Goal: Book appointment/travel/reservation

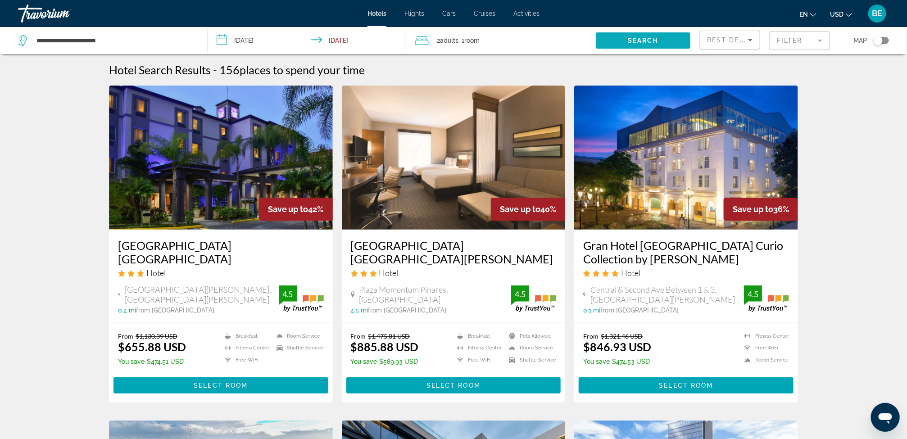
click at [628, 39] on span "Search" at bounding box center [643, 40] width 31 height 7
click at [117, 38] on input "**********" at bounding box center [115, 41] width 158 height 14
drag, startPoint x: 117, startPoint y: 38, endPoint x: 32, endPoint y: 33, distance: 86.2
click at [32, 33] on div "**********" at bounding box center [108, 40] width 180 height 27
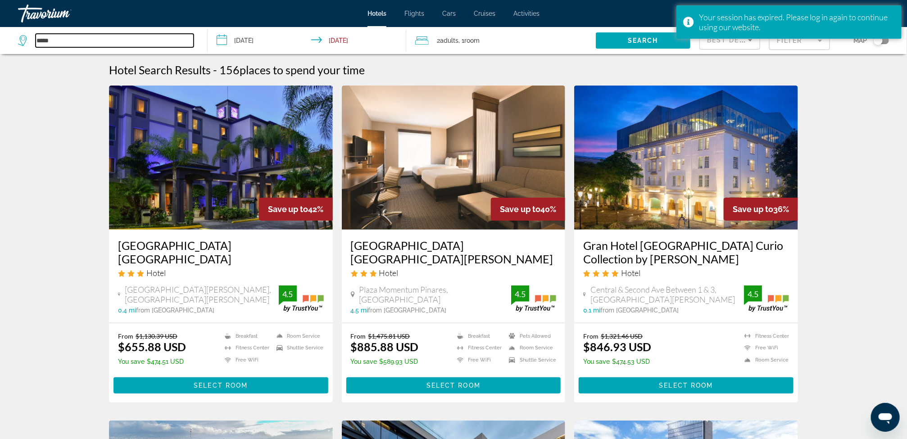
type input "*****"
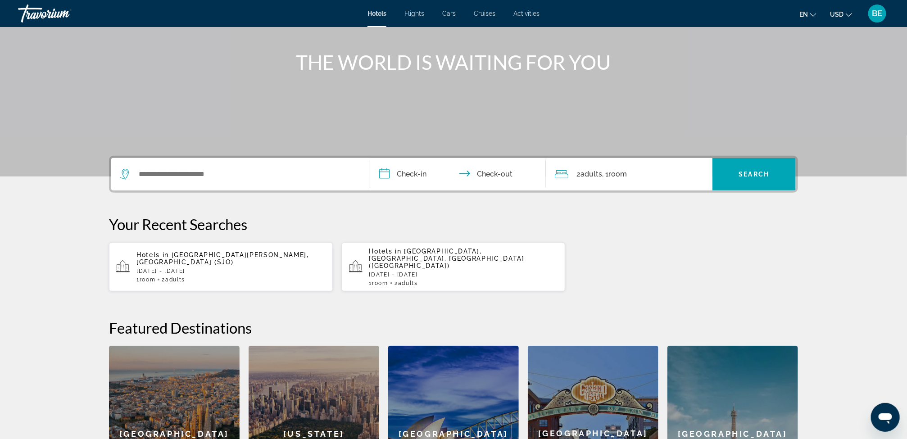
scroll to position [95, 0]
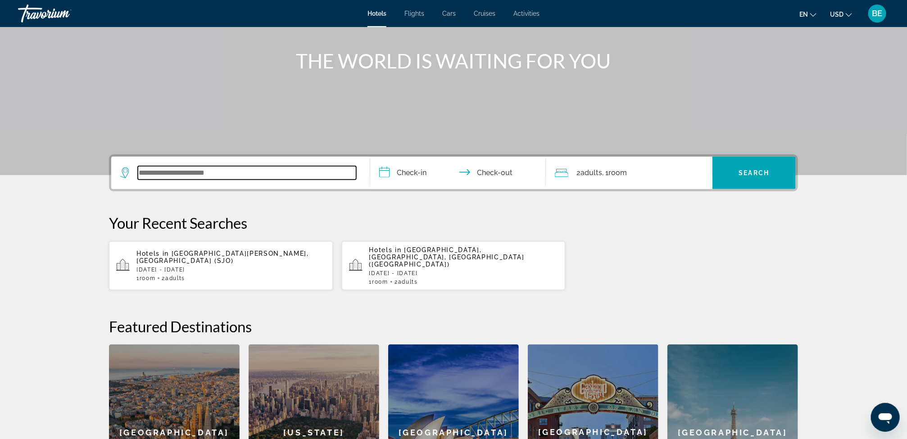
click at [315, 173] on input "Search widget" at bounding box center [247, 173] width 218 height 14
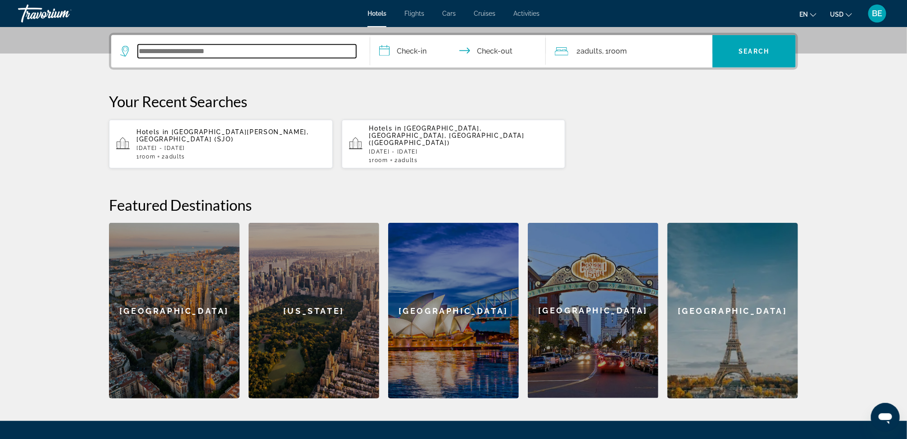
scroll to position [220, 0]
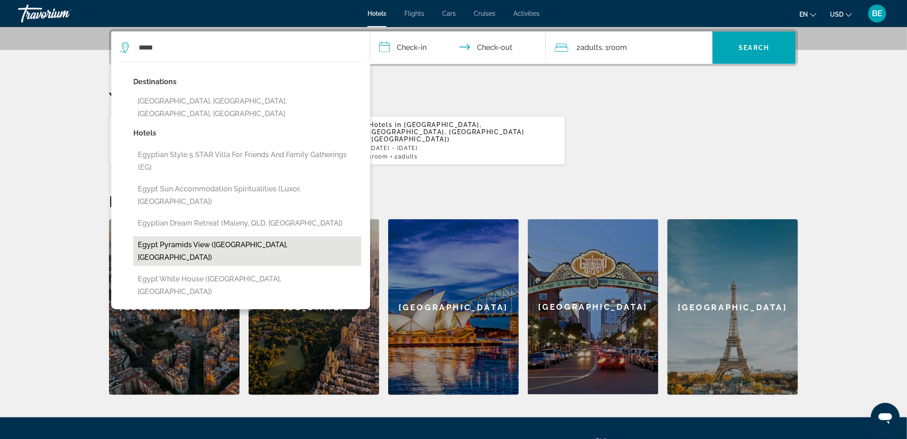
click at [219, 236] on button "Egypt pyramids view ([GEOGRAPHIC_DATA], [GEOGRAPHIC_DATA])" at bounding box center [247, 251] width 228 height 30
type input "**********"
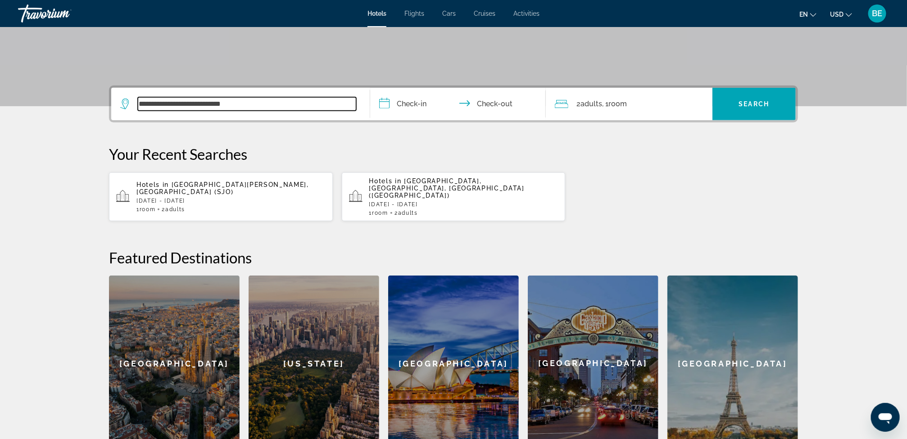
scroll to position [151, 0]
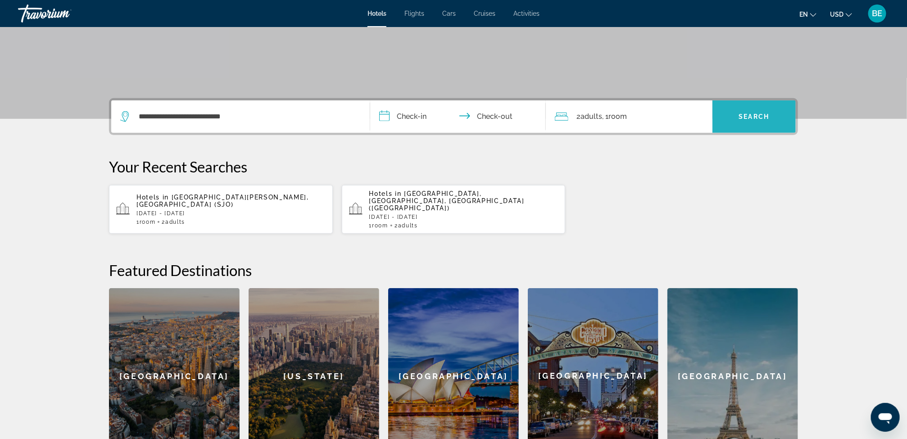
click at [758, 110] on span "Search widget" at bounding box center [753, 117] width 83 height 22
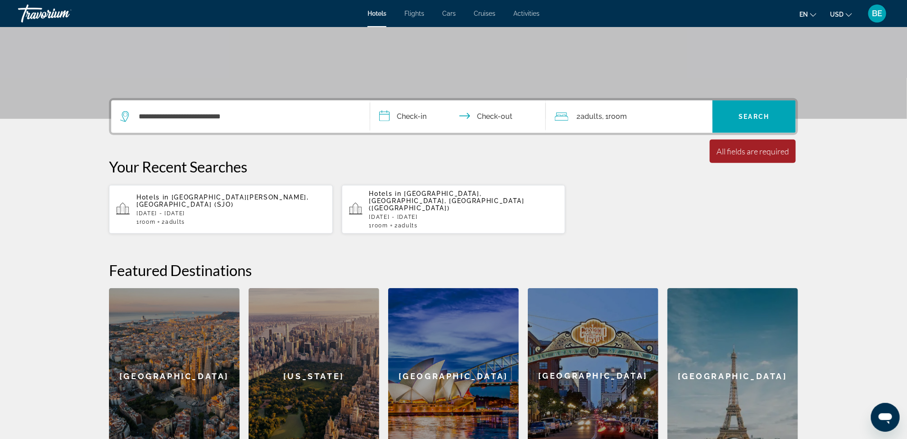
click at [434, 121] on input "**********" at bounding box center [459, 117] width 179 height 35
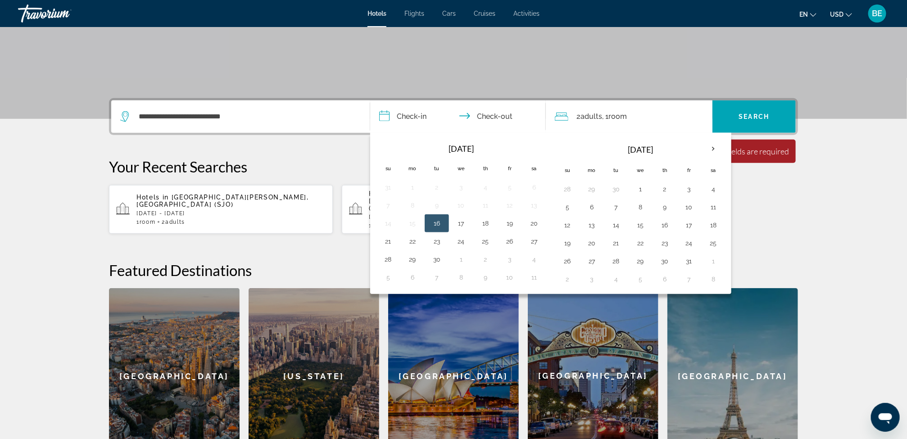
scroll to position [220, 0]
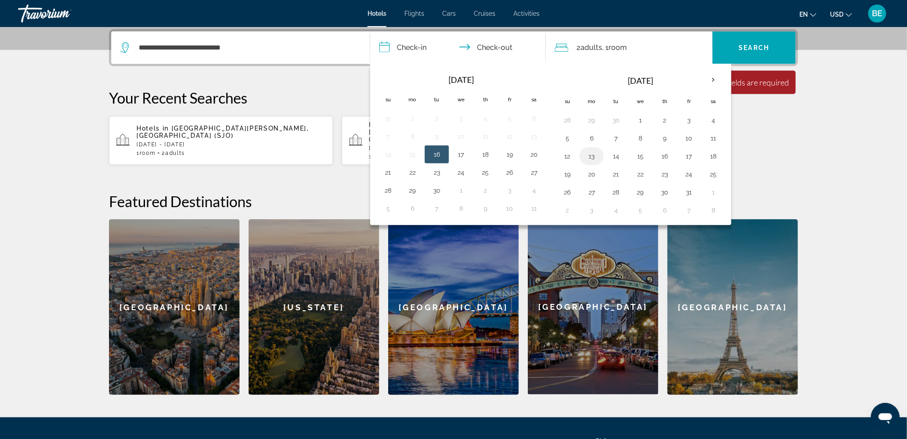
click at [597, 160] on button "13" at bounding box center [591, 156] width 14 height 13
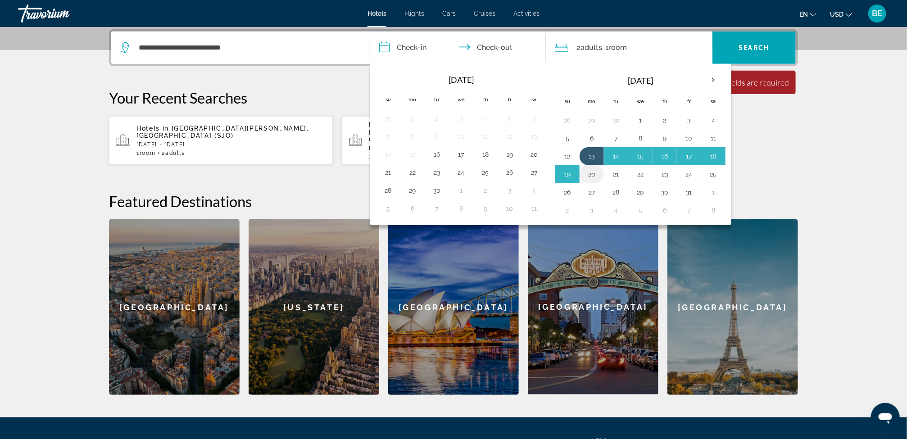
click at [599, 177] on button "20" at bounding box center [591, 174] width 14 height 13
type input "**********"
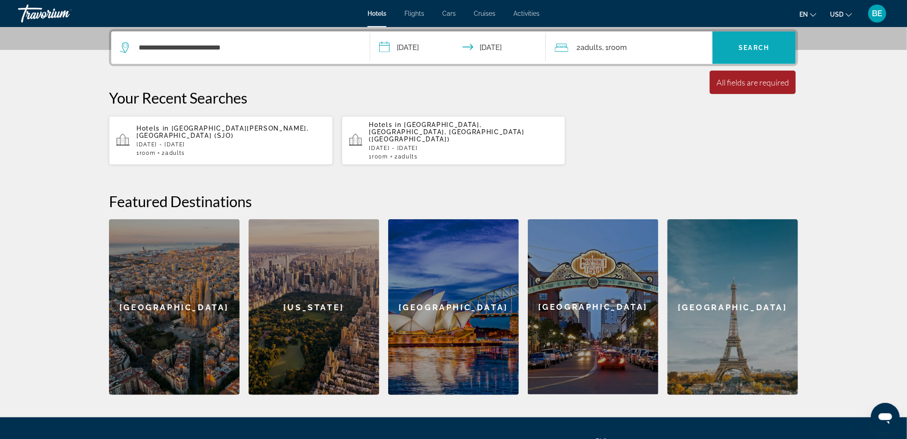
click at [742, 44] on span "Search" at bounding box center [754, 47] width 31 height 7
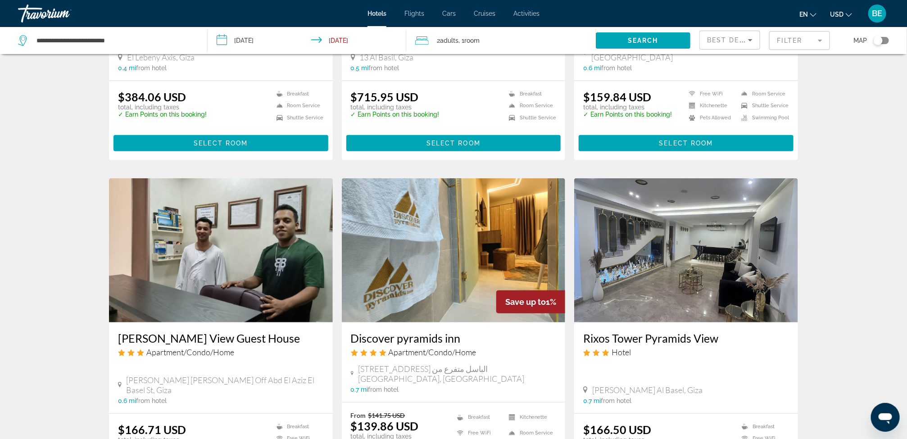
scroll to position [243, 0]
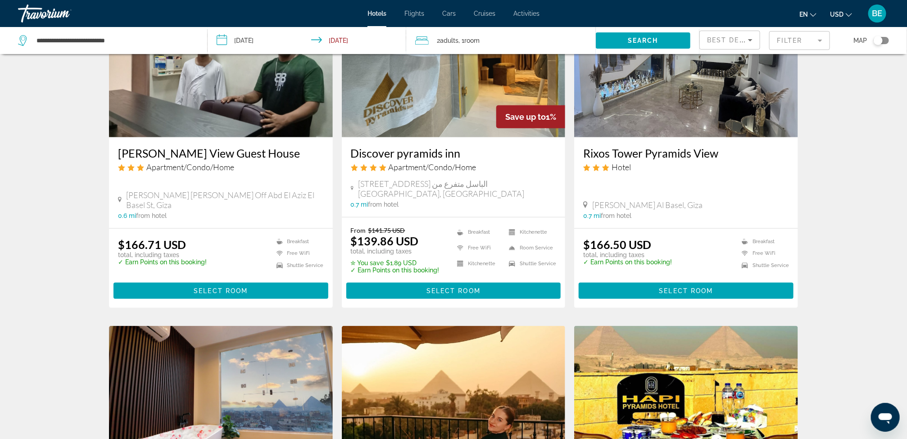
scroll to position [429, 0]
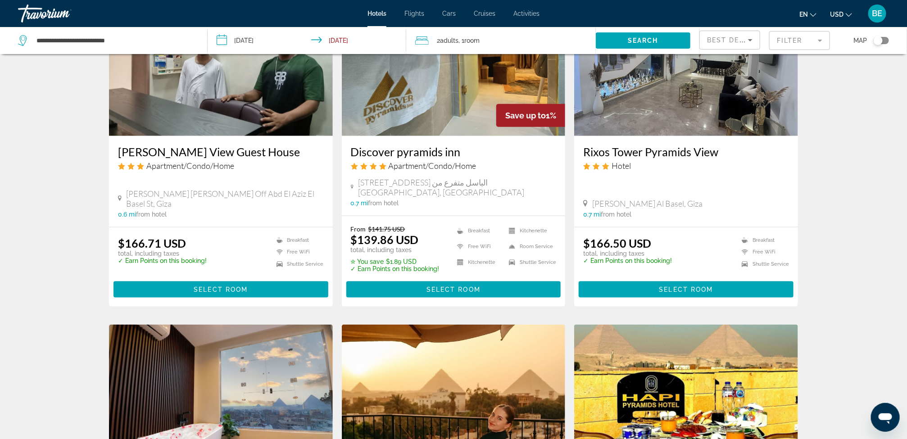
click at [739, 149] on h3 "Rixos Tower Pyramids View" at bounding box center [686, 152] width 206 height 14
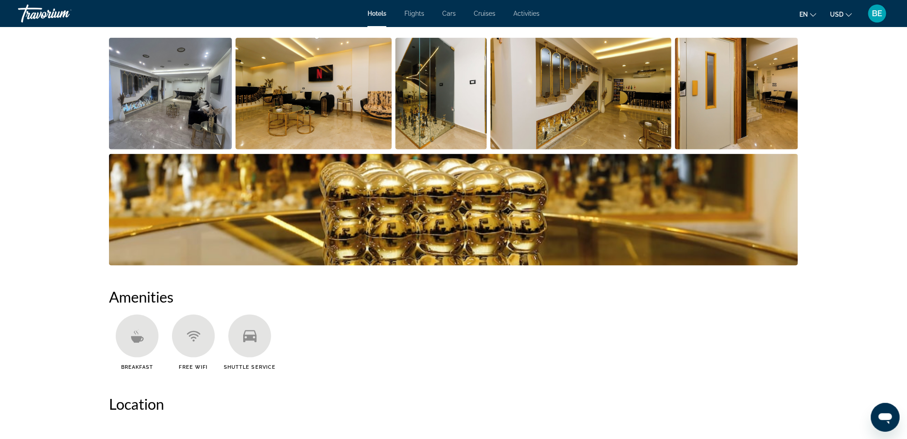
scroll to position [81, 0]
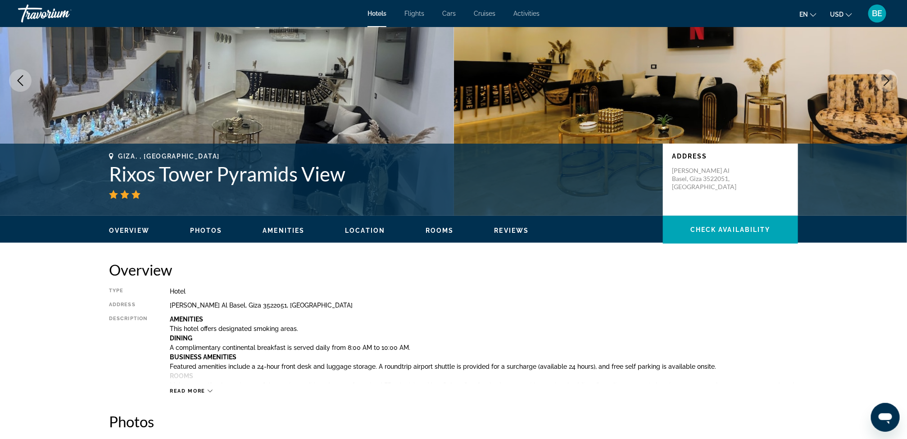
click at [26, 85] on button "Previous image" at bounding box center [20, 80] width 23 height 23
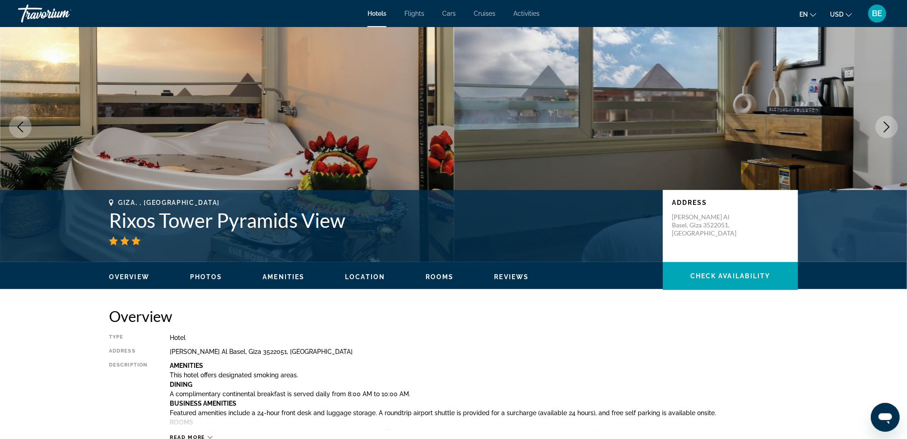
scroll to position [34, 0]
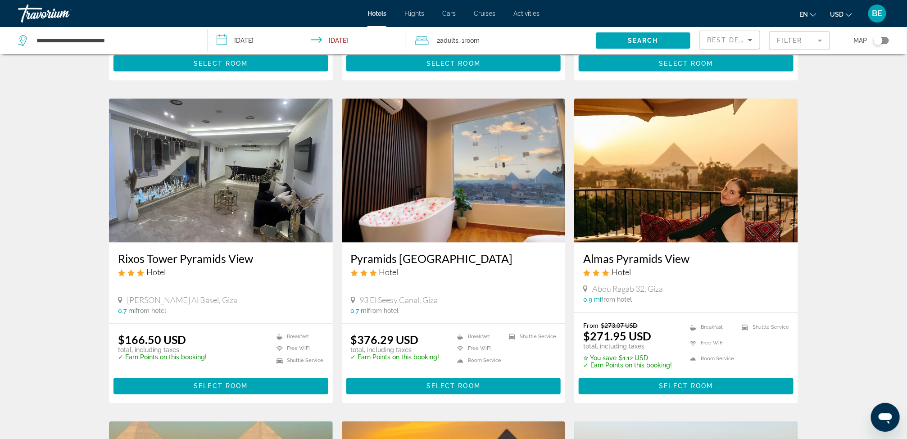
scroll to position [635, 0]
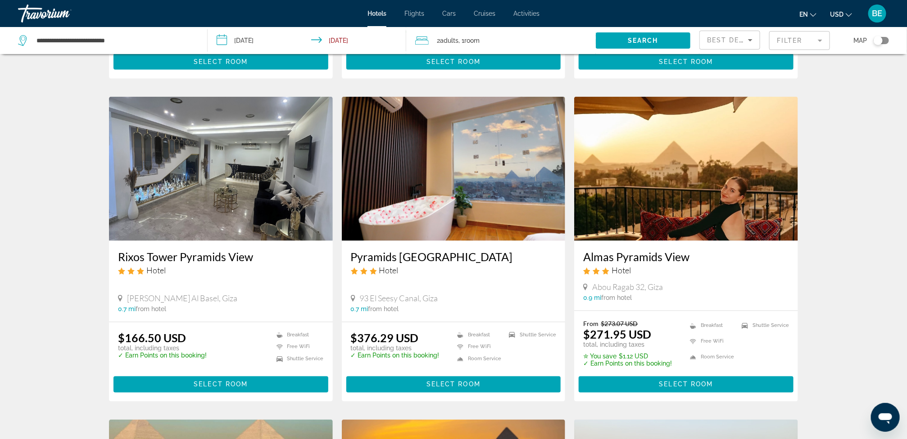
click at [420, 17] on span "Flights" at bounding box center [414, 13] width 20 height 7
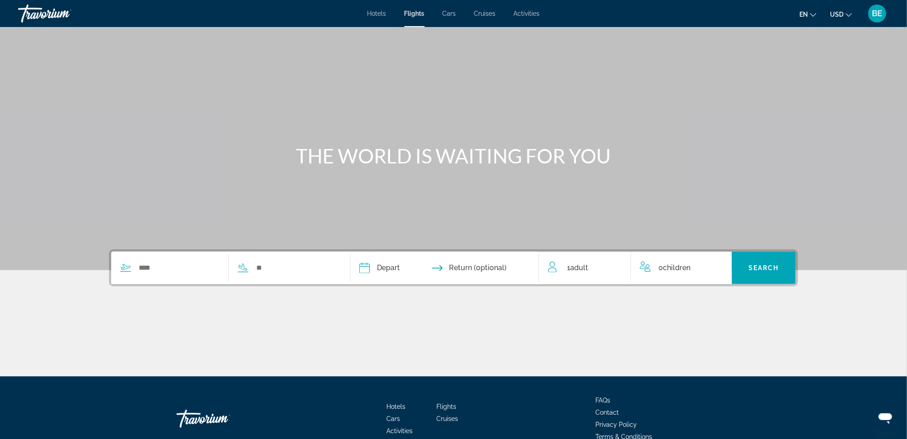
click at [486, 14] on span "Cruises" at bounding box center [485, 13] width 22 height 7
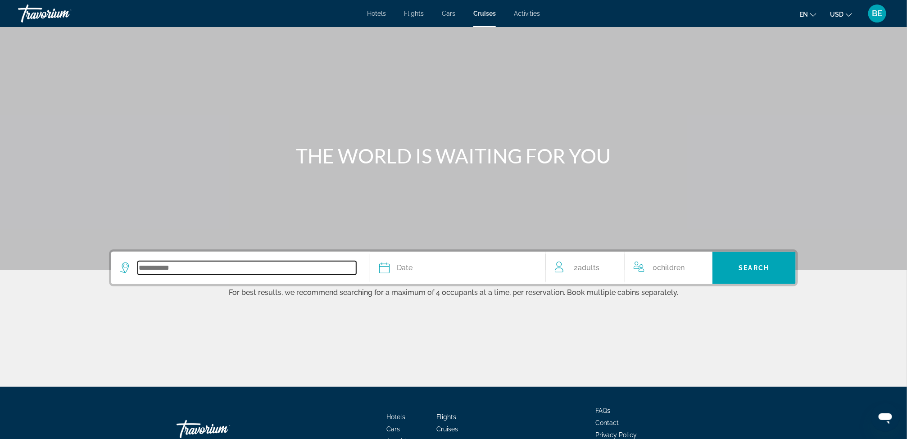
click at [311, 273] on input "Search widget" at bounding box center [247, 268] width 218 height 14
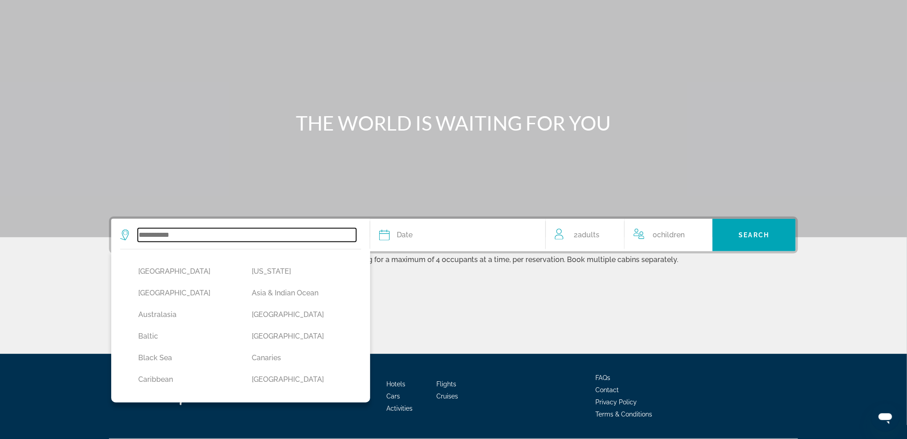
scroll to position [58, 0]
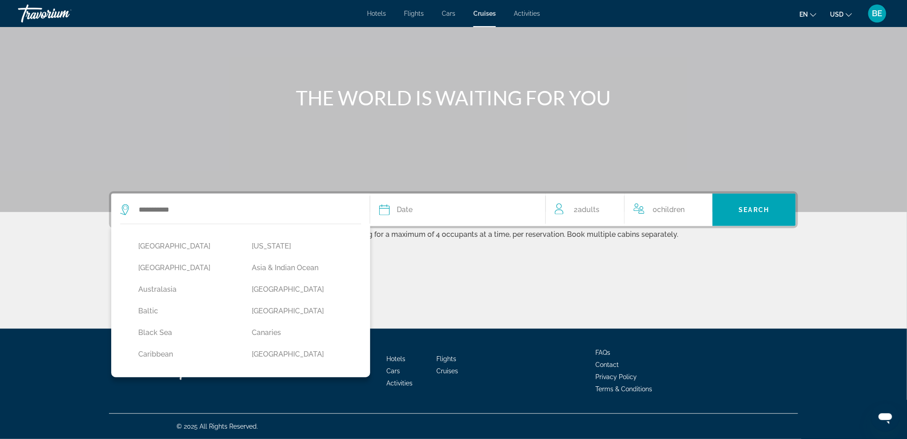
click at [559, 292] on div "Main content" at bounding box center [453, 295] width 689 height 68
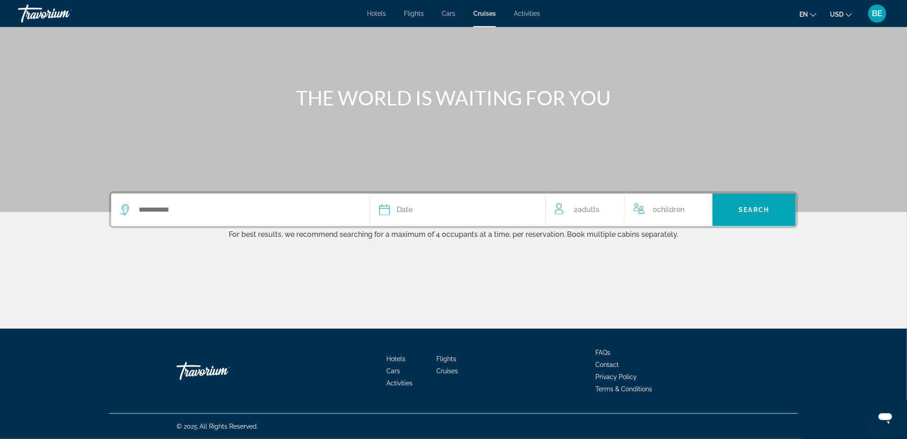
click at [524, 12] on span "Activities" at bounding box center [527, 13] width 26 height 7
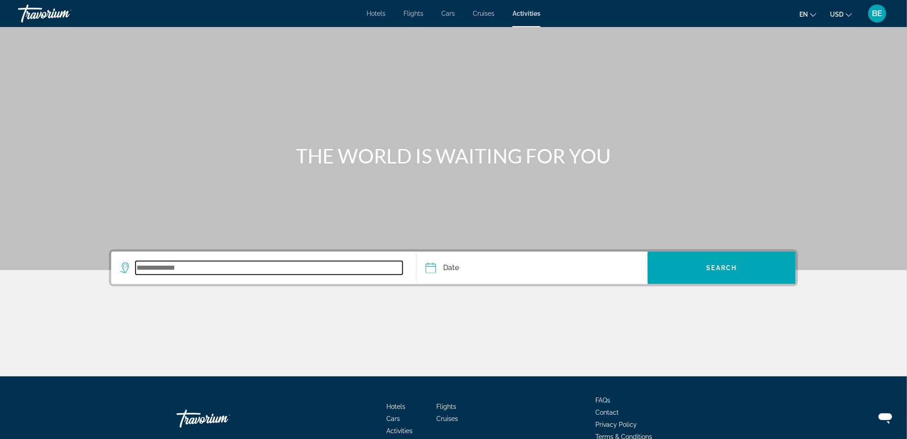
click at [316, 267] on input "Search widget" at bounding box center [269, 268] width 267 height 14
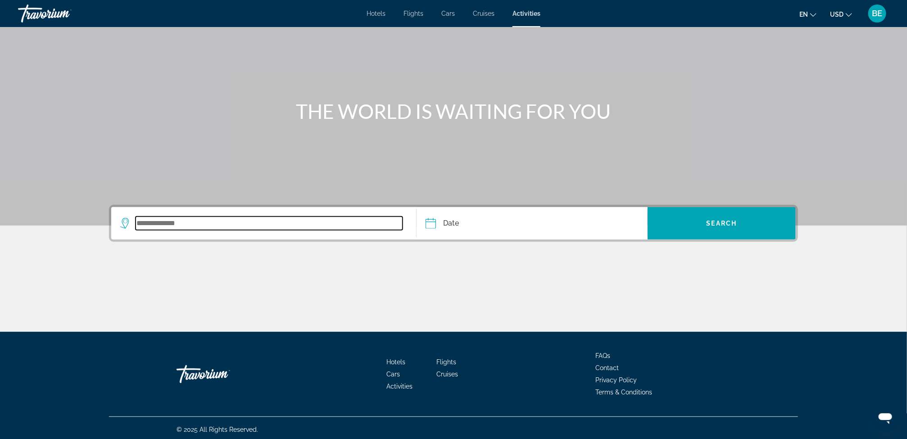
scroll to position [47, 0]
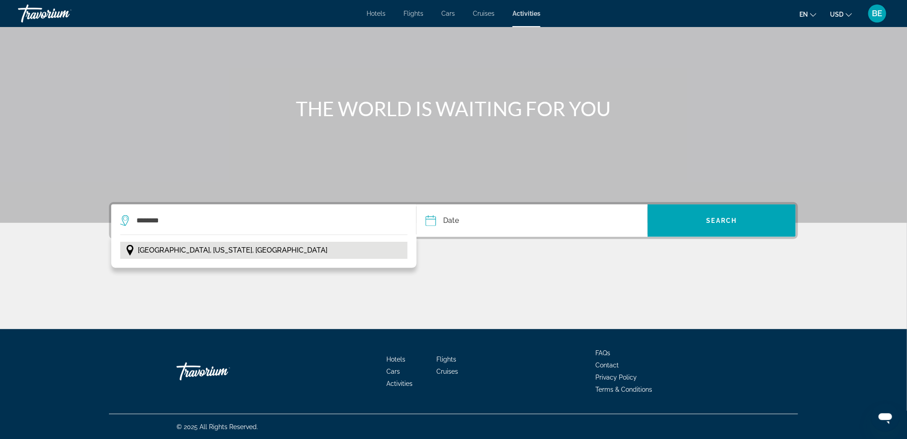
click at [267, 257] on button "[GEOGRAPHIC_DATA], [US_STATE], [GEOGRAPHIC_DATA]" at bounding box center [263, 250] width 287 height 17
type input "**********"
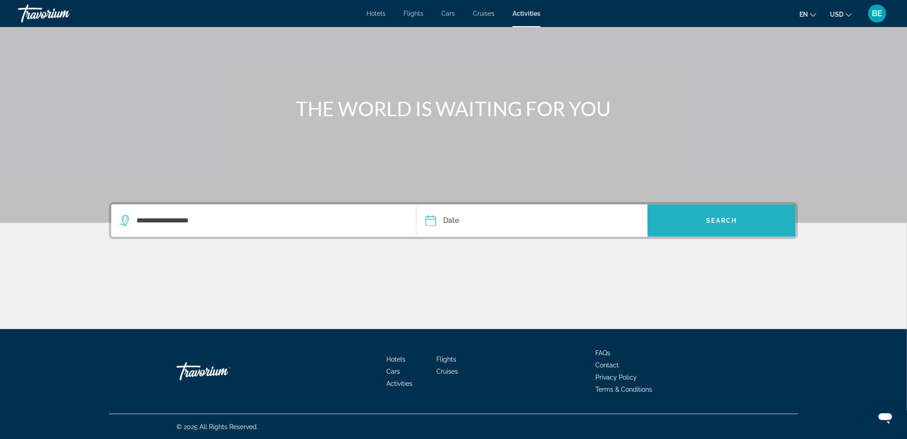
click at [693, 221] on span "Search widget" at bounding box center [721, 221] width 148 height 22
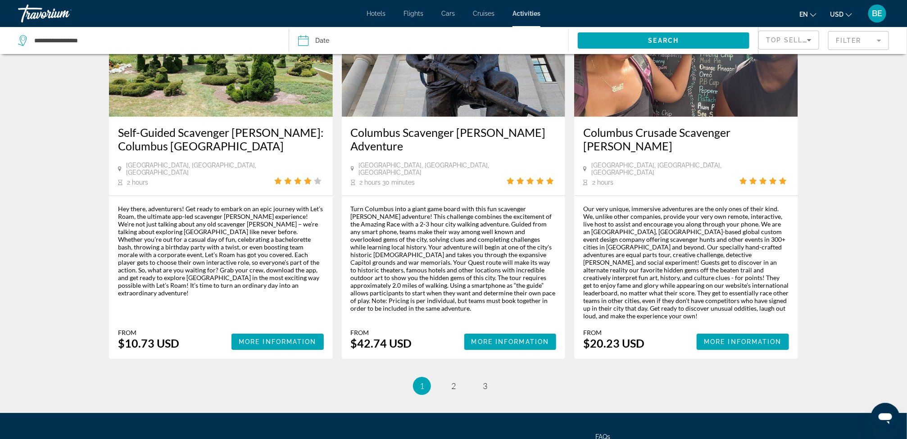
scroll to position [1259, 0]
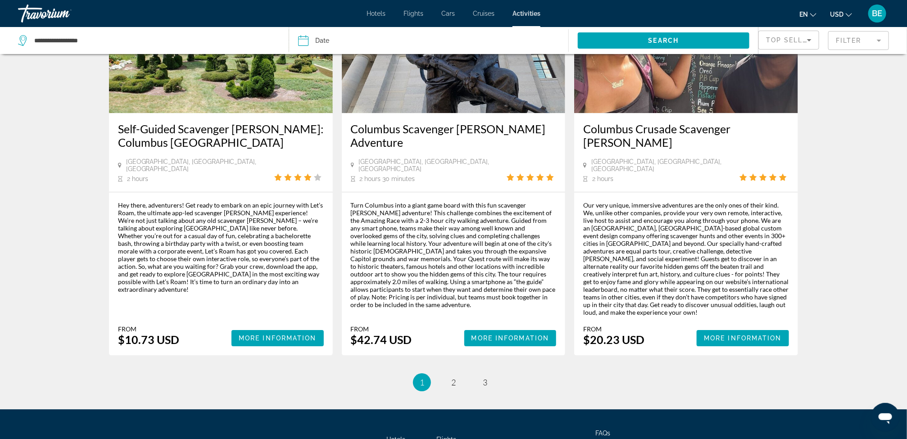
click at [461, 373] on ul "1 / 3 You're on page 1 page 2 page 3" at bounding box center [453, 382] width 689 height 18
click at [455, 377] on span "2" at bounding box center [453, 382] width 5 height 10
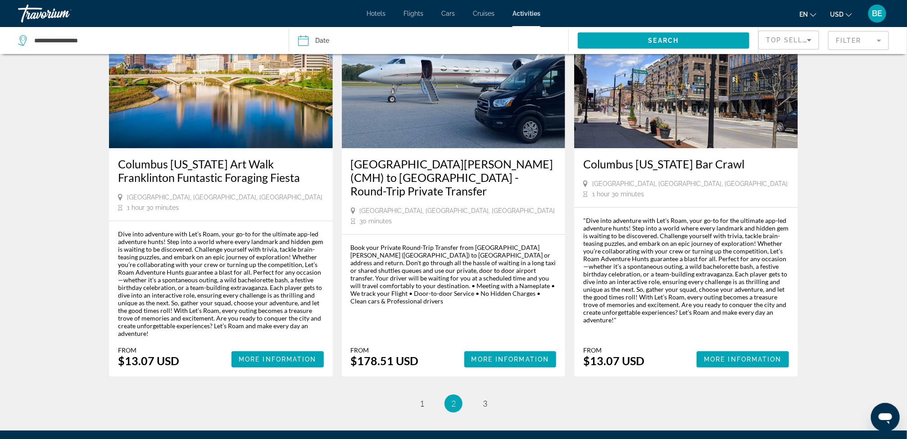
scroll to position [1295, 0]
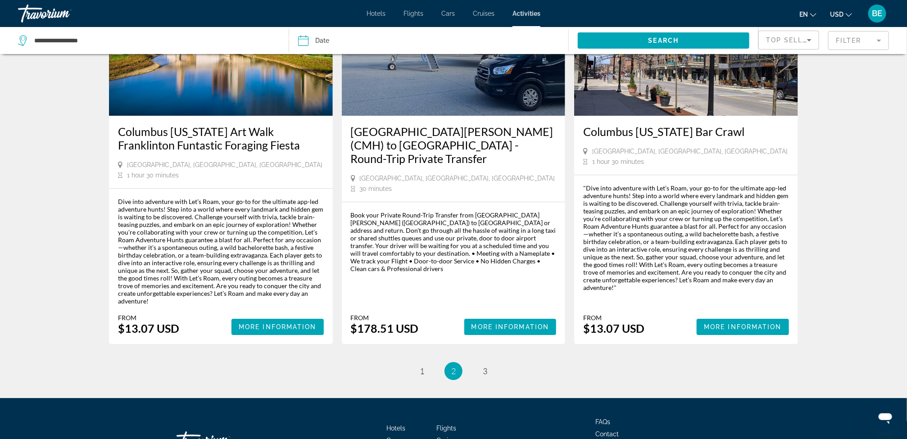
click at [41, 17] on div "Travorium" at bounding box center [63, 13] width 90 height 23
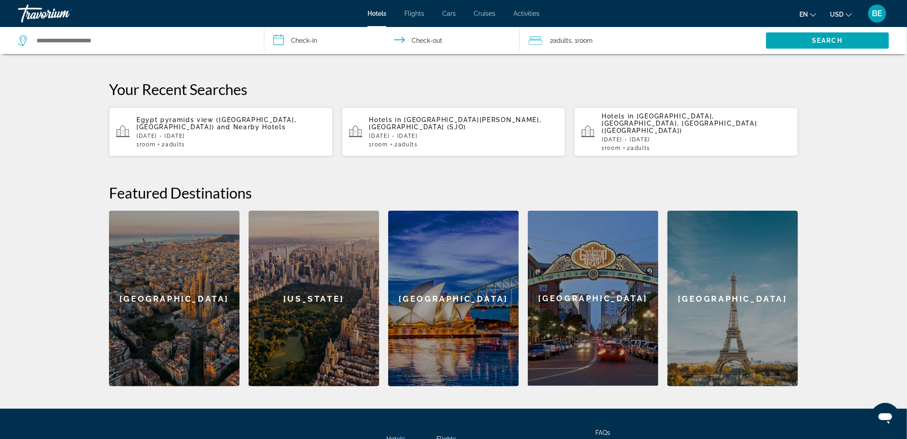
scroll to position [261, 0]
